Goal: Task Accomplishment & Management: Complete application form

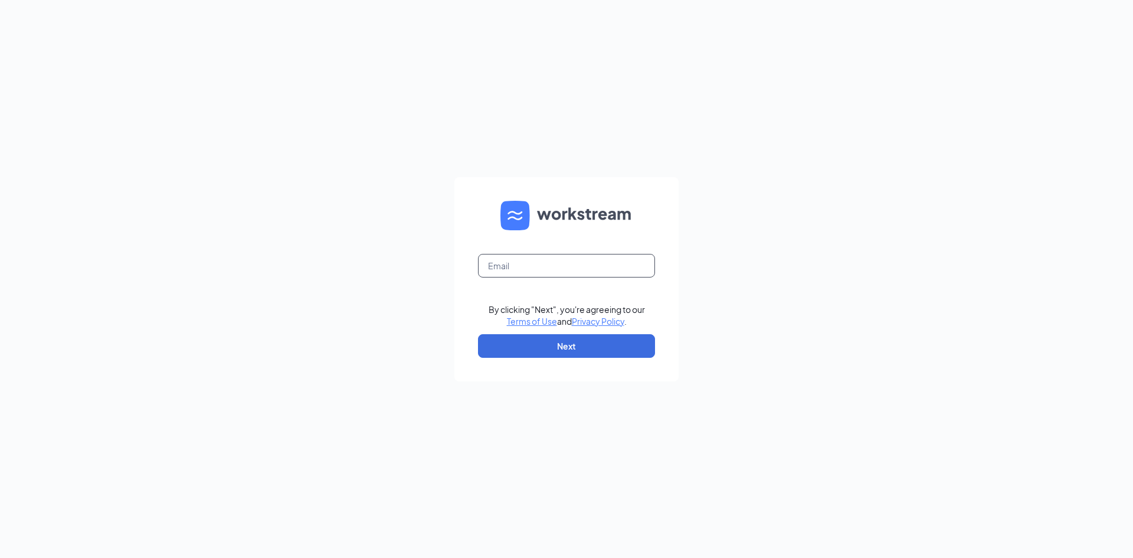
click at [562, 264] on input "text" at bounding box center [566, 266] width 177 height 24
type input "[EMAIL_ADDRESS][DOMAIN_NAME]"
click at [565, 348] on button "Next" at bounding box center [566, 346] width 177 height 24
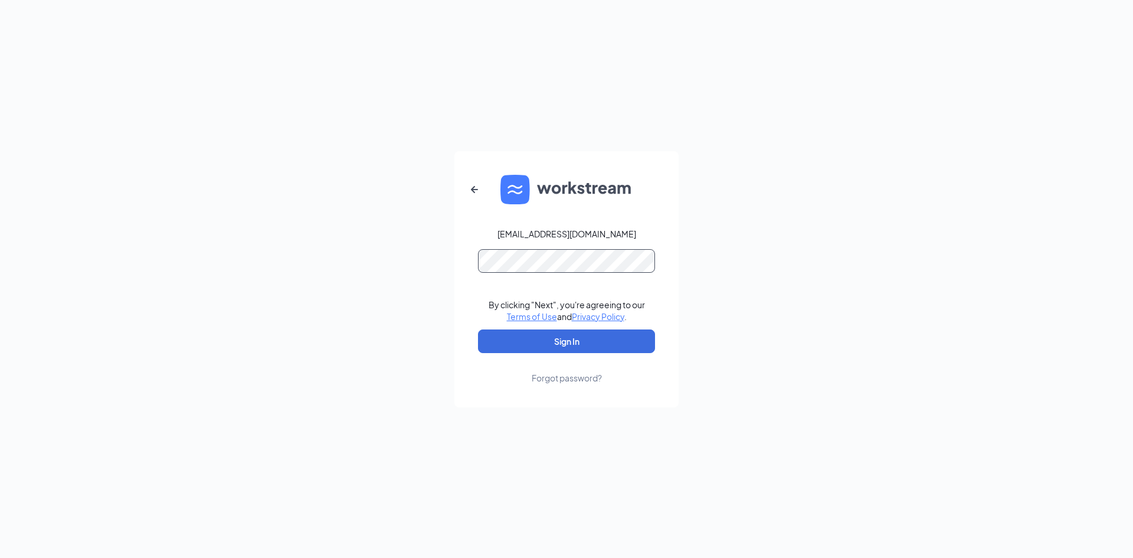
click at [478, 329] on button "Sign In" at bounding box center [566, 341] width 177 height 24
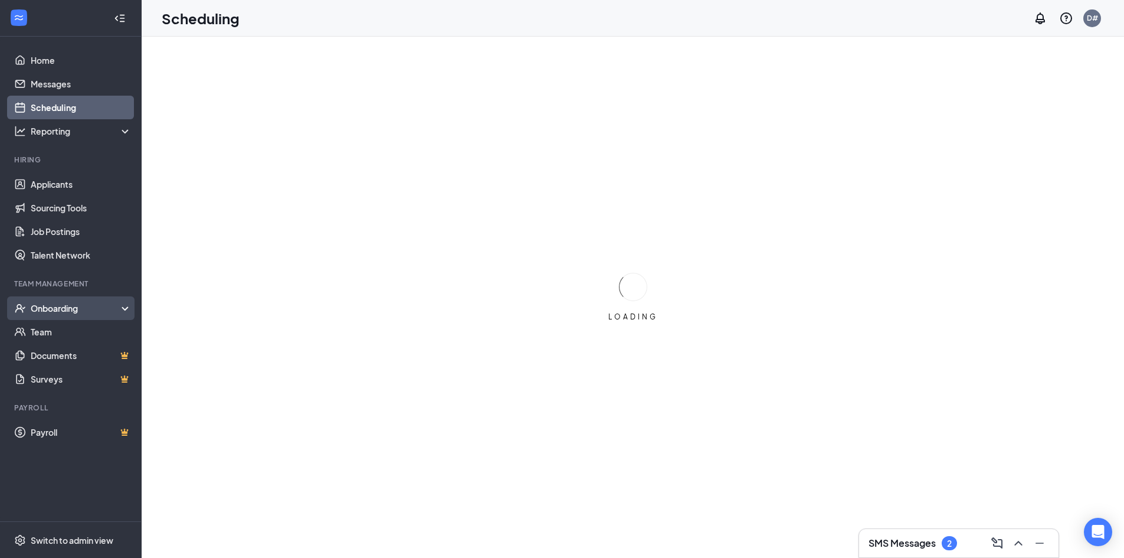
click at [67, 303] on div "Onboarding" at bounding box center [76, 308] width 91 height 12
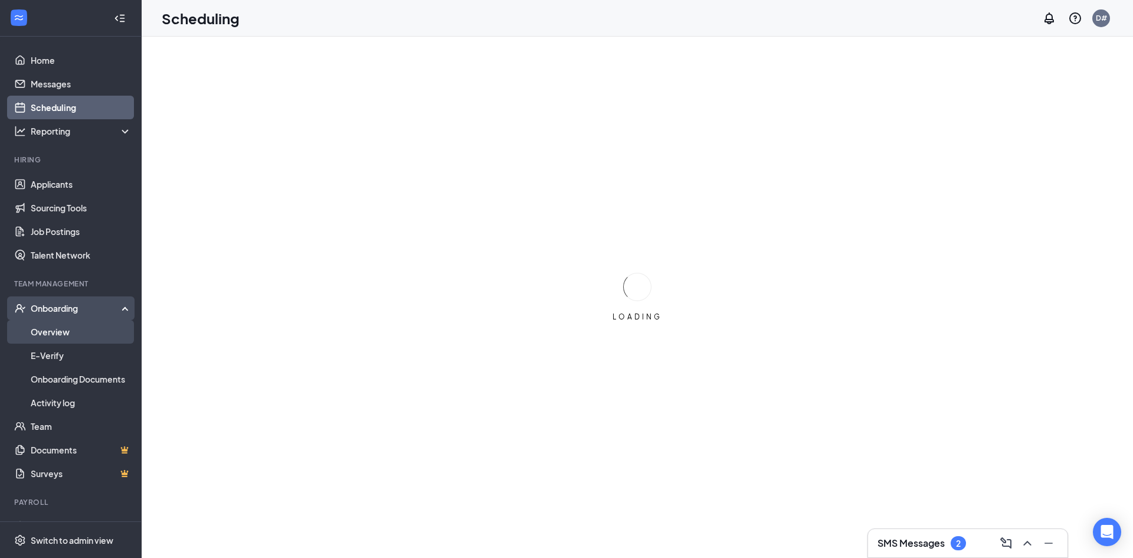
click at [58, 328] on link "Overview" at bounding box center [81, 332] width 101 height 24
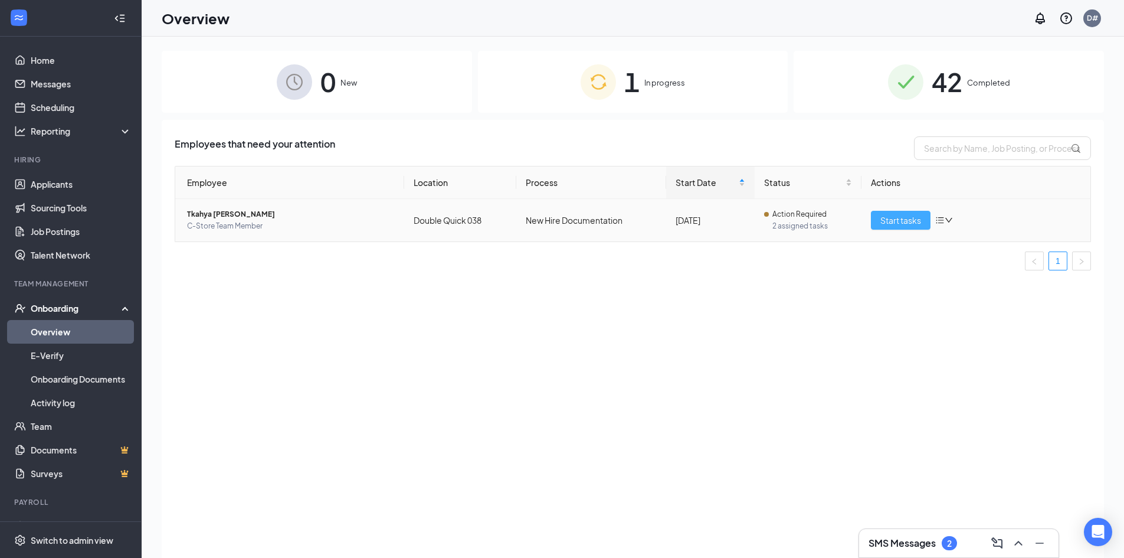
click at [885, 224] on span "Start tasks" at bounding box center [901, 220] width 41 height 13
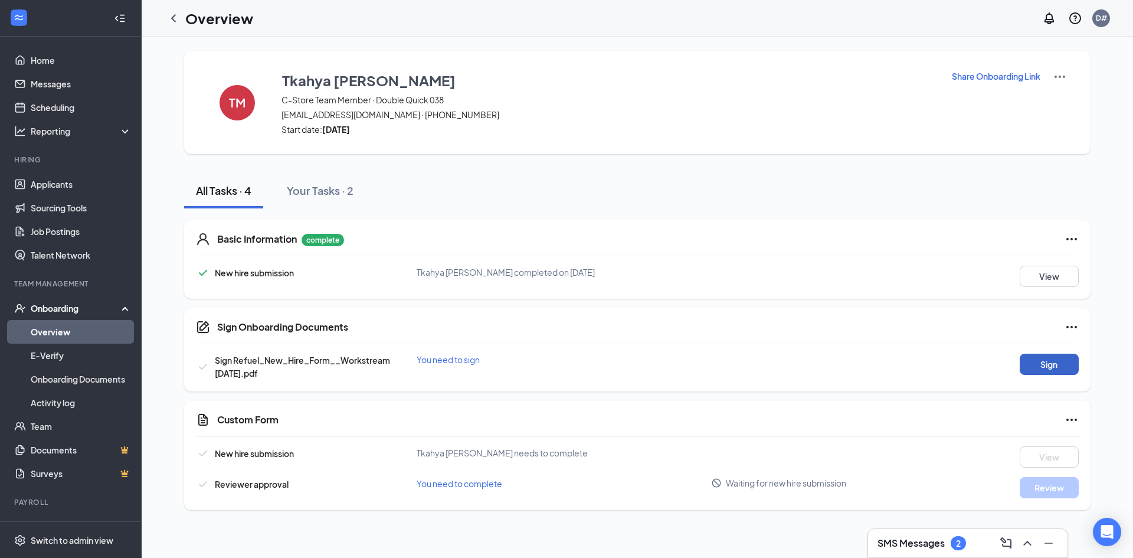
click at [1049, 362] on button "Sign" at bounding box center [1049, 364] width 59 height 21
click at [1061, 365] on button "View" at bounding box center [1049, 364] width 59 height 21
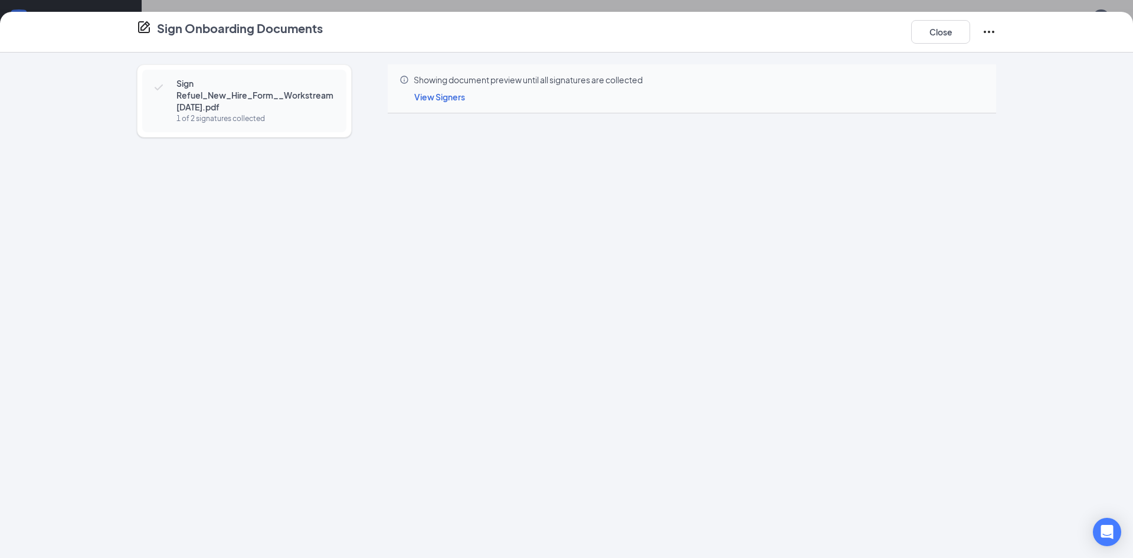
click at [445, 93] on span "View Signers" at bounding box center [439, 96] width 51 height 11
click at [547, 127] on icon "Cross" at bounding box center [548, 127] width 14 height 14
